Goal: Task Accomplishment & Management: Manage account settings

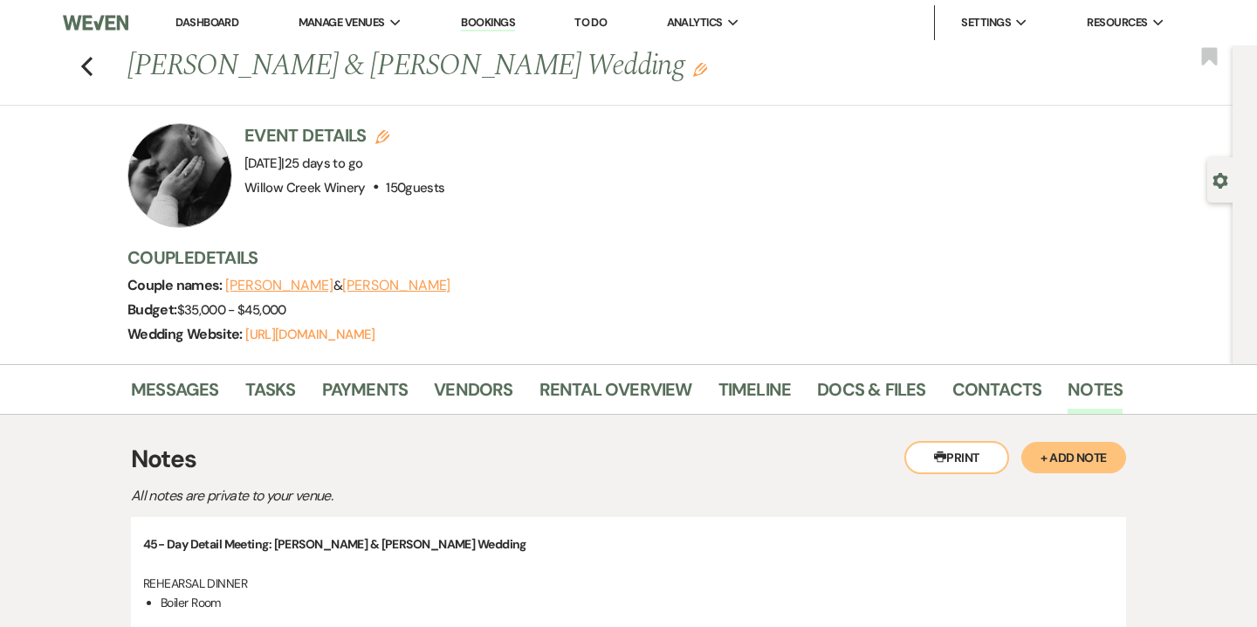
click at [208, 18] on link "Dashboard" at bounding box center [206, 22] width 63 height 15
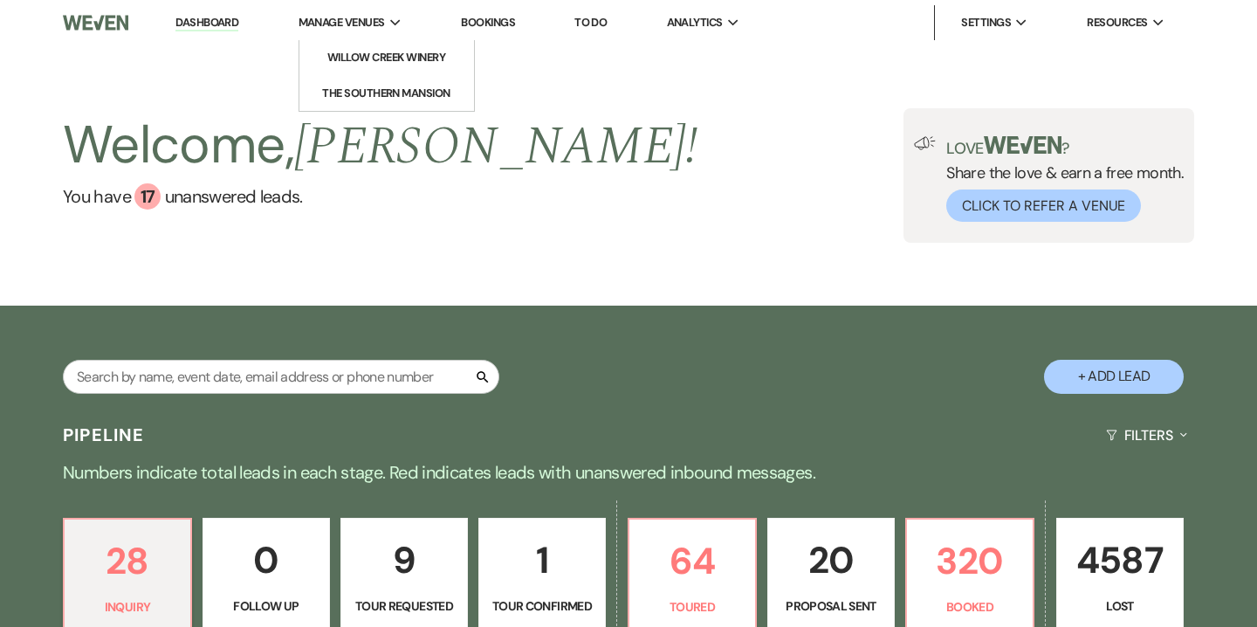
click at [350, 27] on span "Manage Venues" at bounding box center [341, 22] width 86 height 17
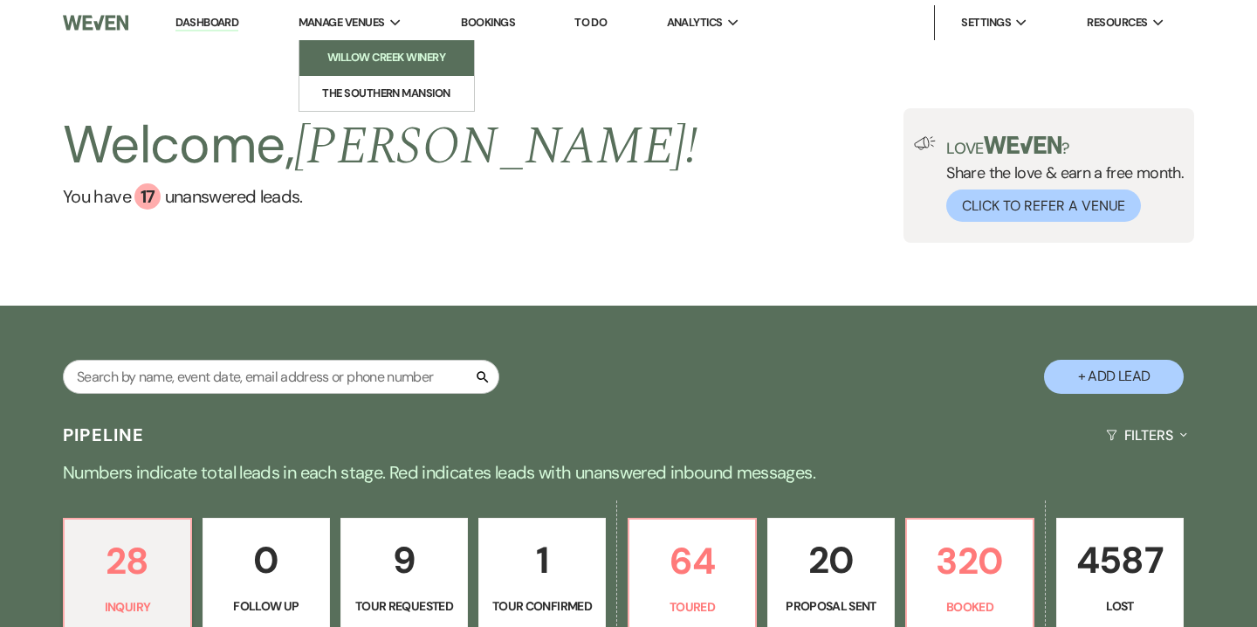
click at [359, 61] on li "Willow Creek Winery" at bounding box center [386, 57] width 157 height 17
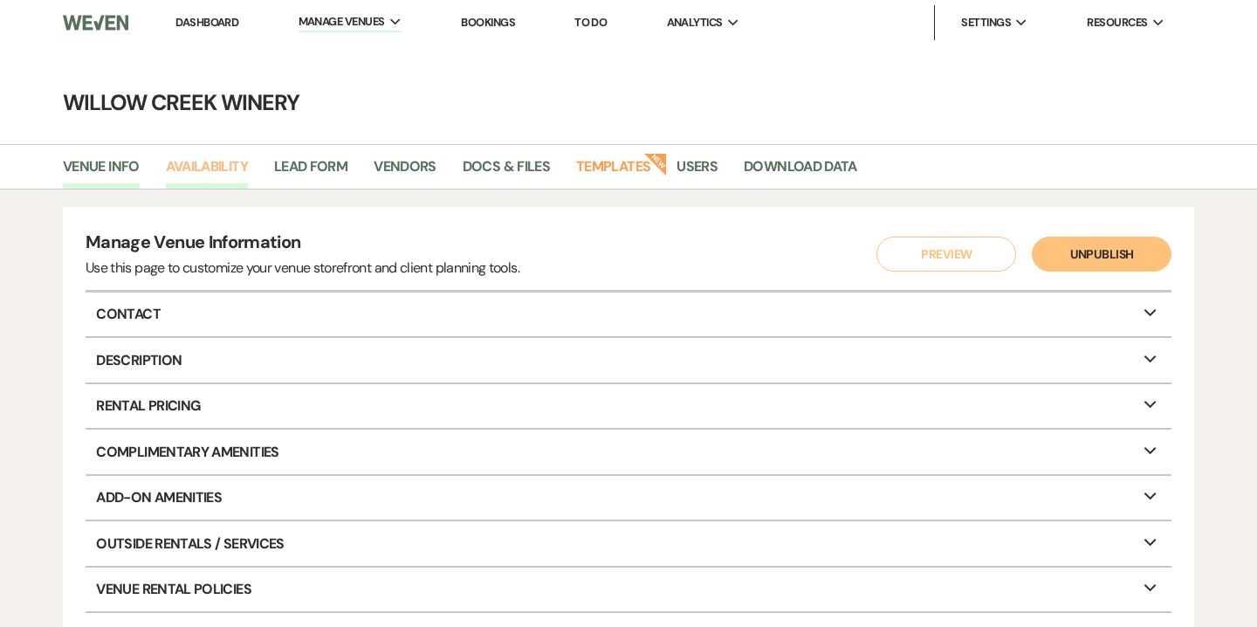
click at [192, 176] on link "Availability" at bounding box center [207, 171] width 82 height 33
select select "2"
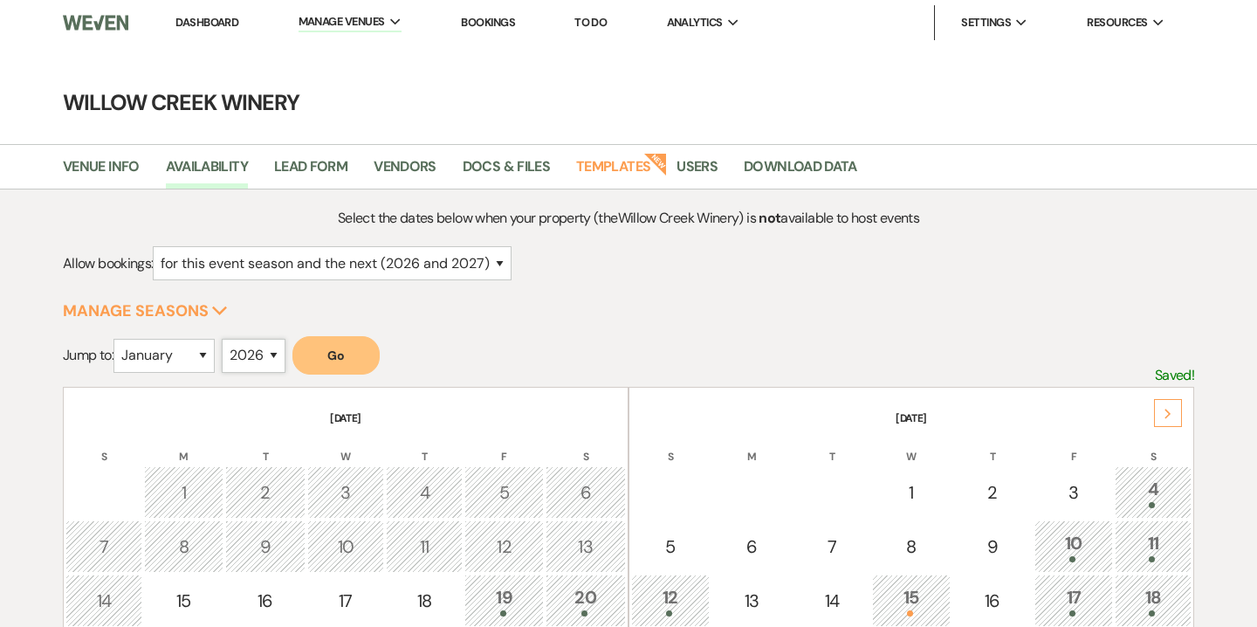
click at [264, 339] on select "2025 2026 2027 2028 2029" at bounding box center [254, 356] width 64 height 34
select select "2027"
click at [226, 339] on select "2025 2026 2027 2028 2029" at bounding box center [254, 356] width 64 height 34
click at [174, 356] on select "January February March April May June July August September October November De…" at bounding box center [163, 356] width 101 height 34
select select "8"
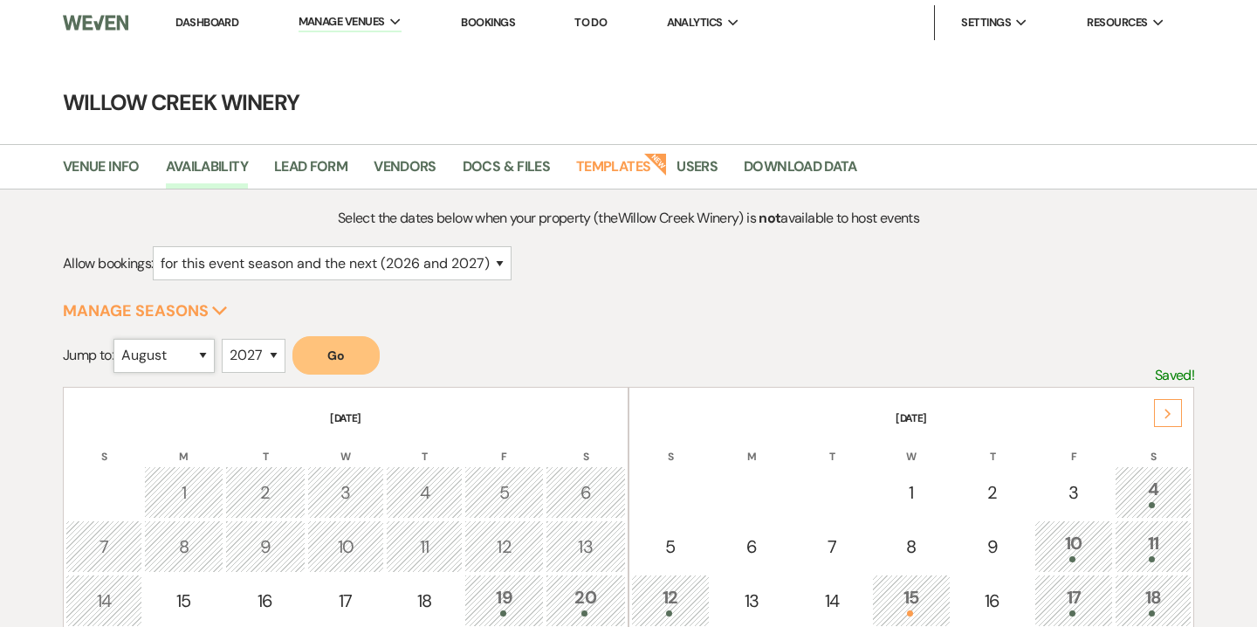
click at [117, 339] on select "January February March April May June July August September October November De…" at bounding box center [163, 356] width 101 height 34
click at [374, 342] on button "Go" at bounding box center [335, 355] width 87 height 38
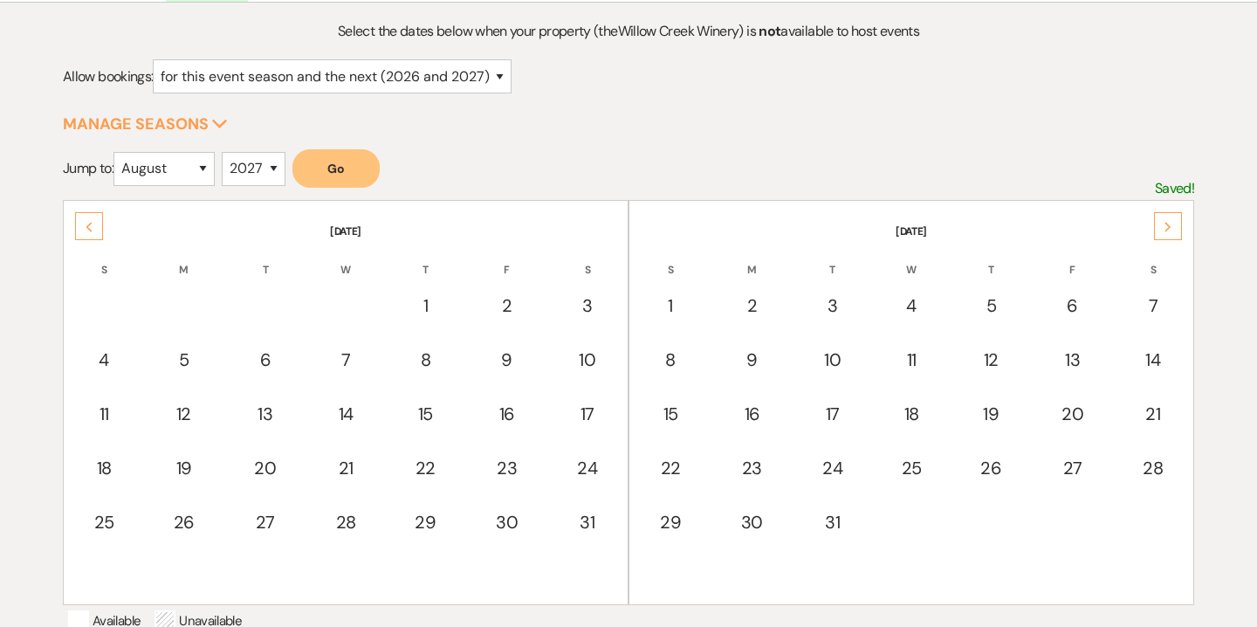
scroll to position [188, 0]
